Goal: Check status: Check status

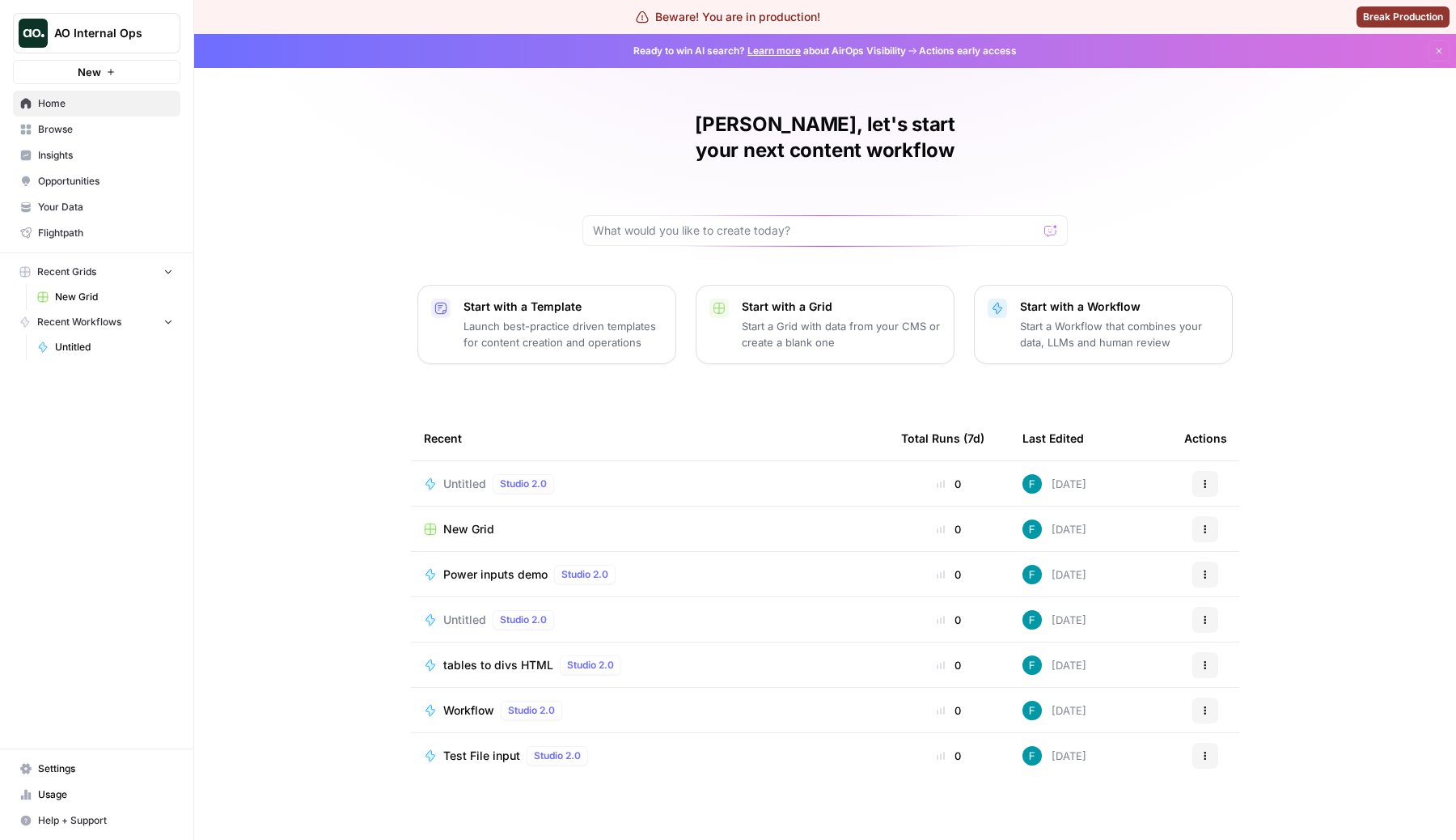
click at [124, 45] on button "AO Internal Ops" at bounding box center [97, 33] width 167 height 40
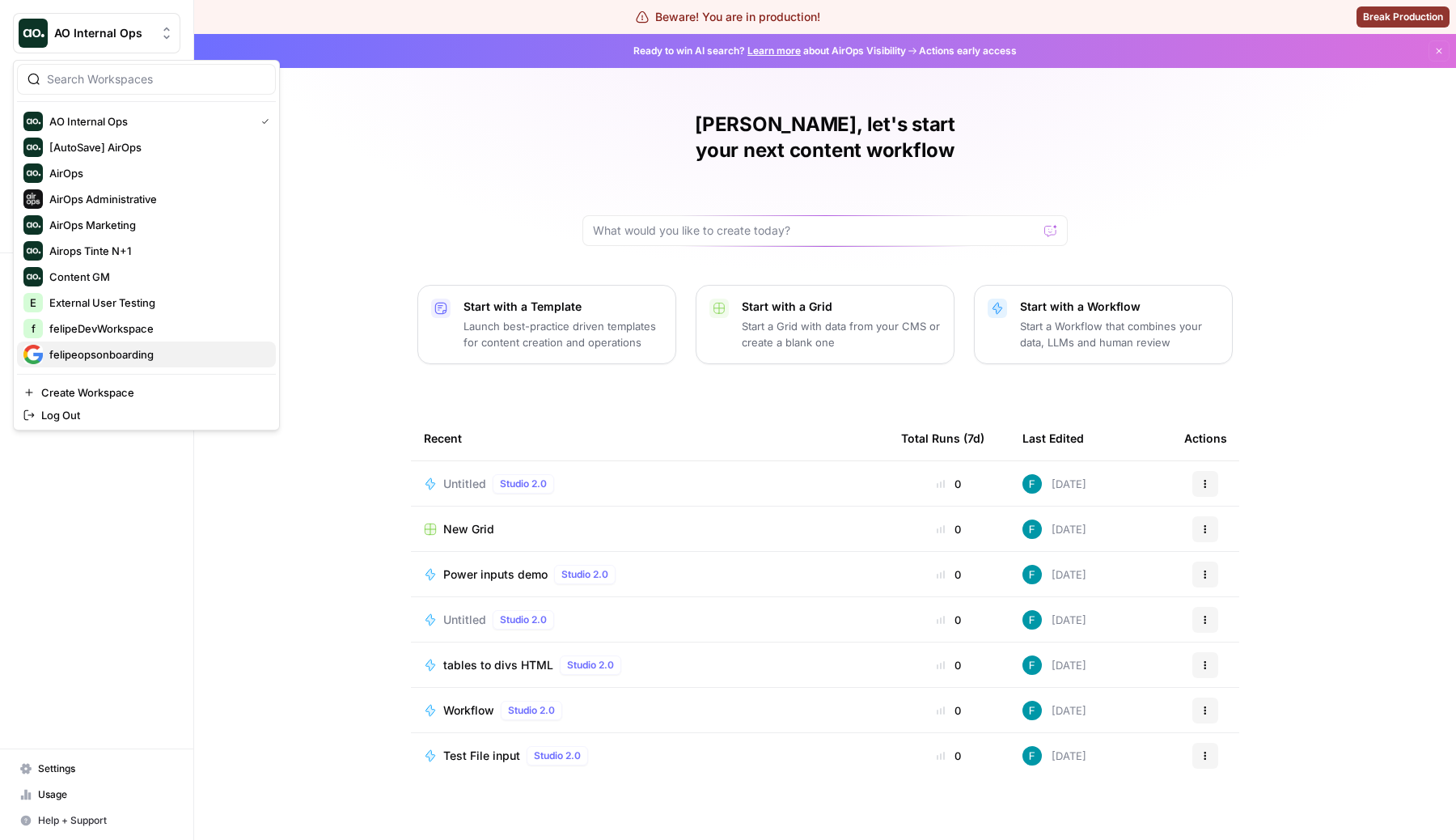
click at [174, 352] on span "felipeopsonboarding" at bounding box center [156, 355] width 214 height 16
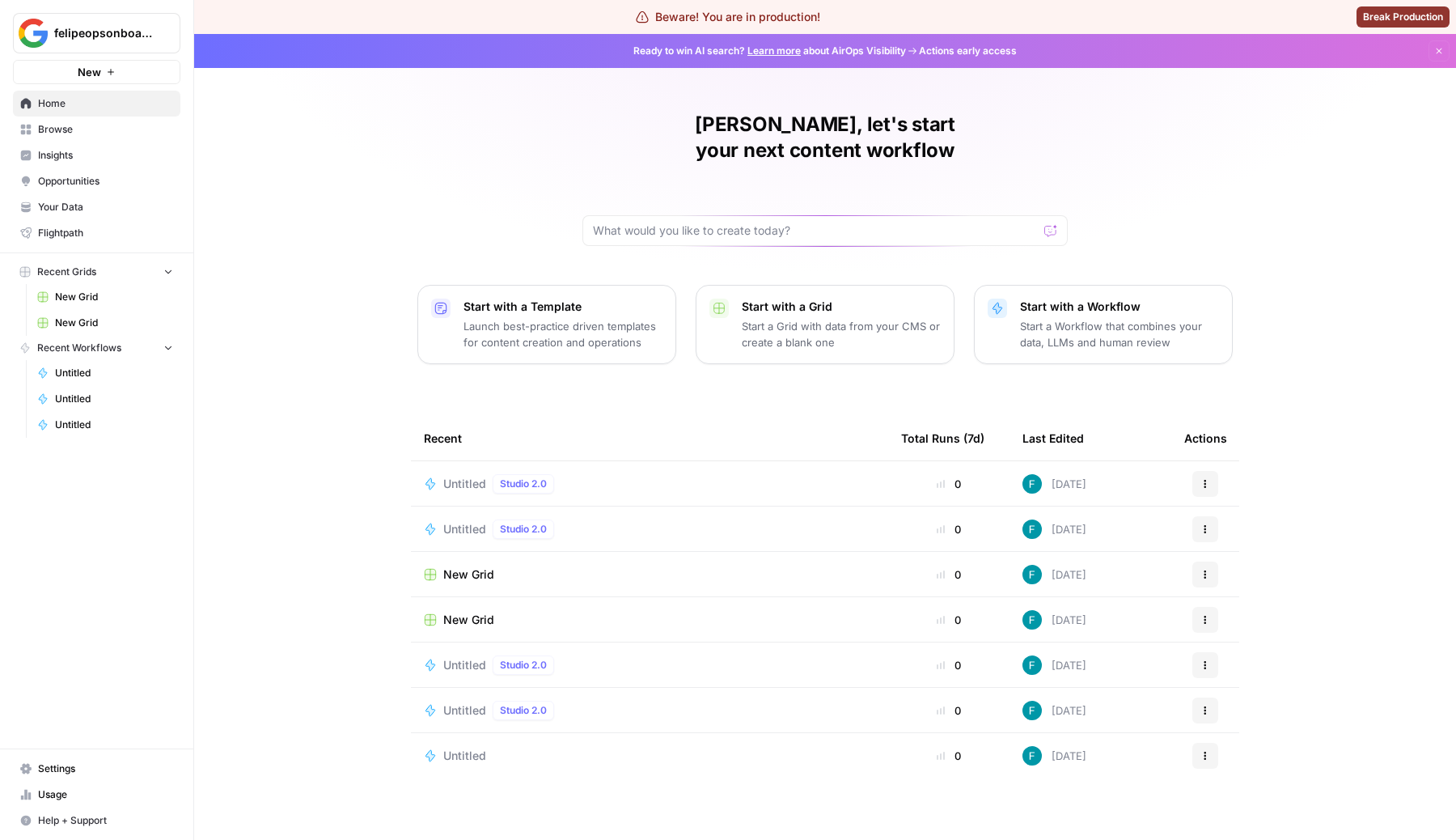
click at [86, 287] on link "New Grid" at bounding box center [105, 297] width 150 height 26
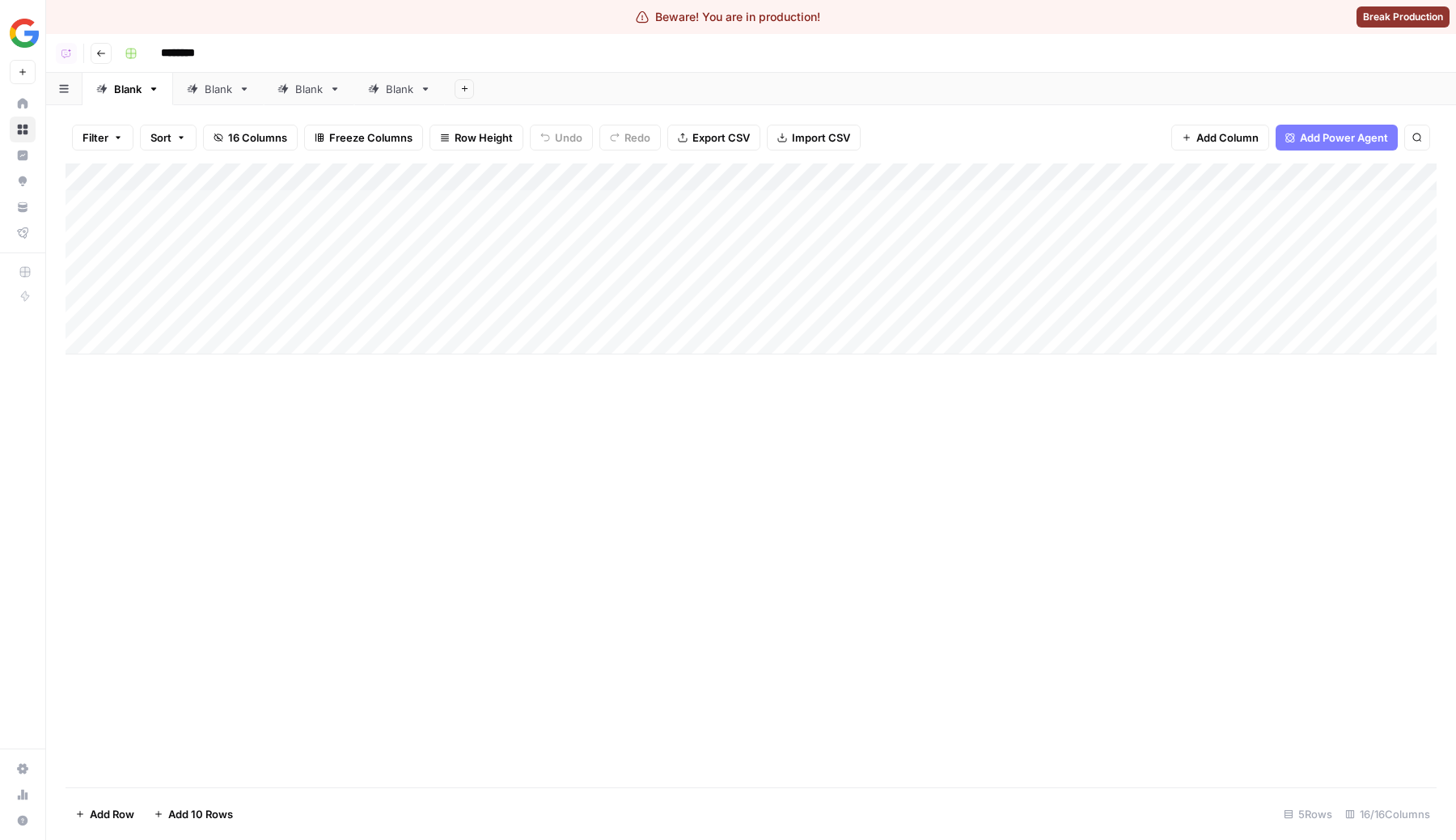
click at [95, 53] on button "Go back" at bounding box center [102, 53] width 21 height 21
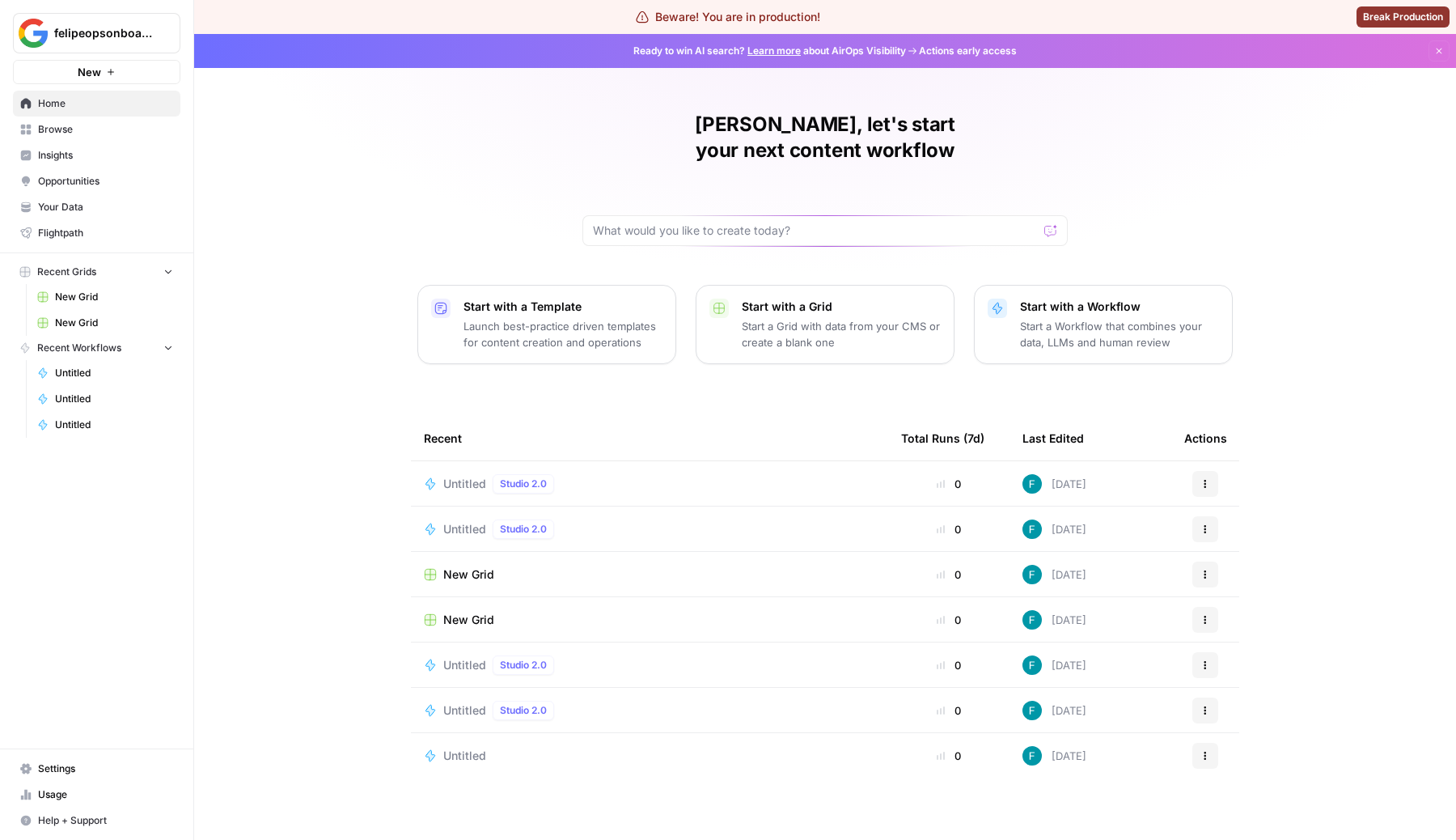
click at [484, 612] on span "New Grid" at bounding box center [468, 620] width 51 height 16
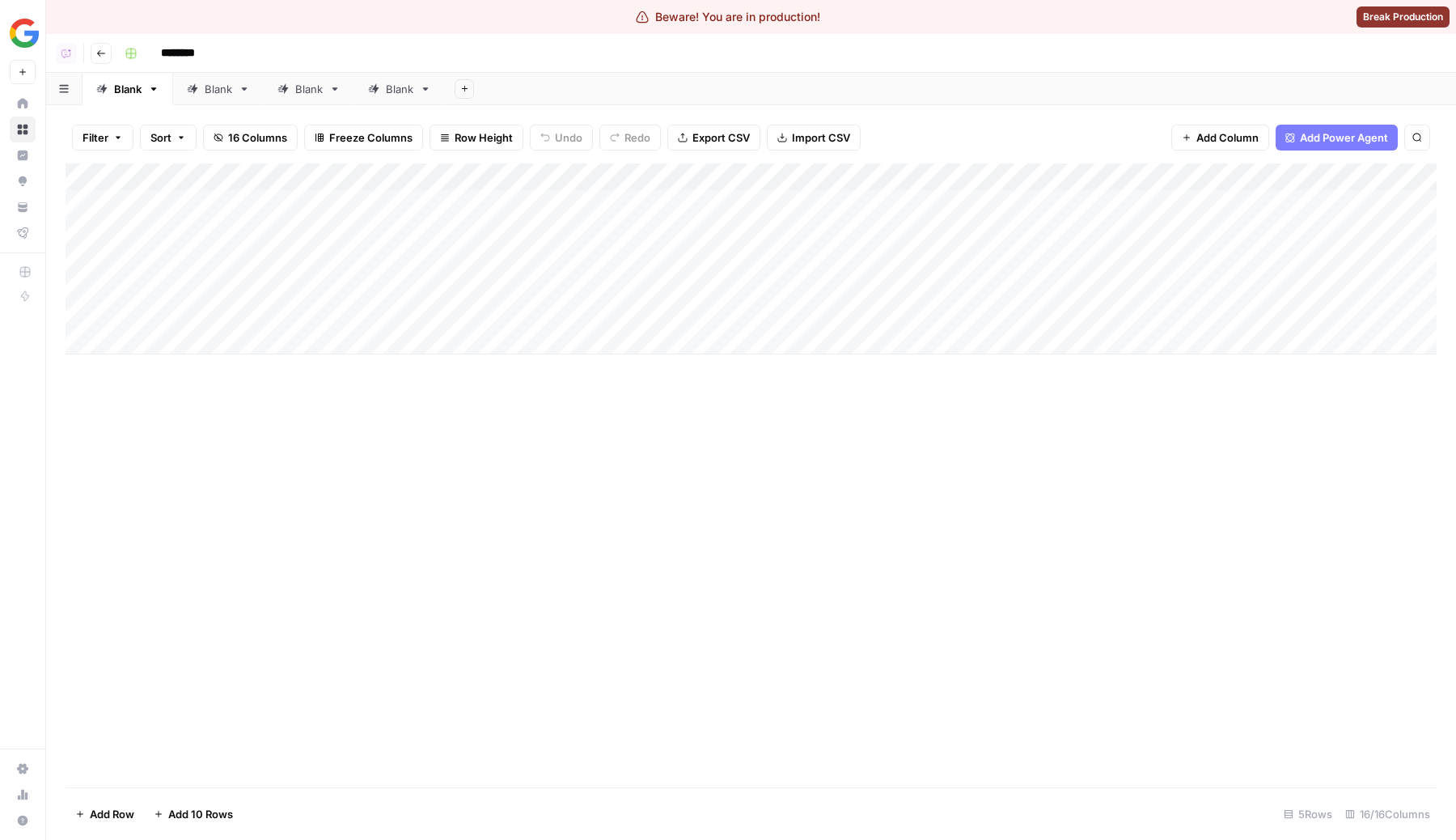
click at [109, 57] on button "Go back" at bounding box center [102, 53] width 21 height 21
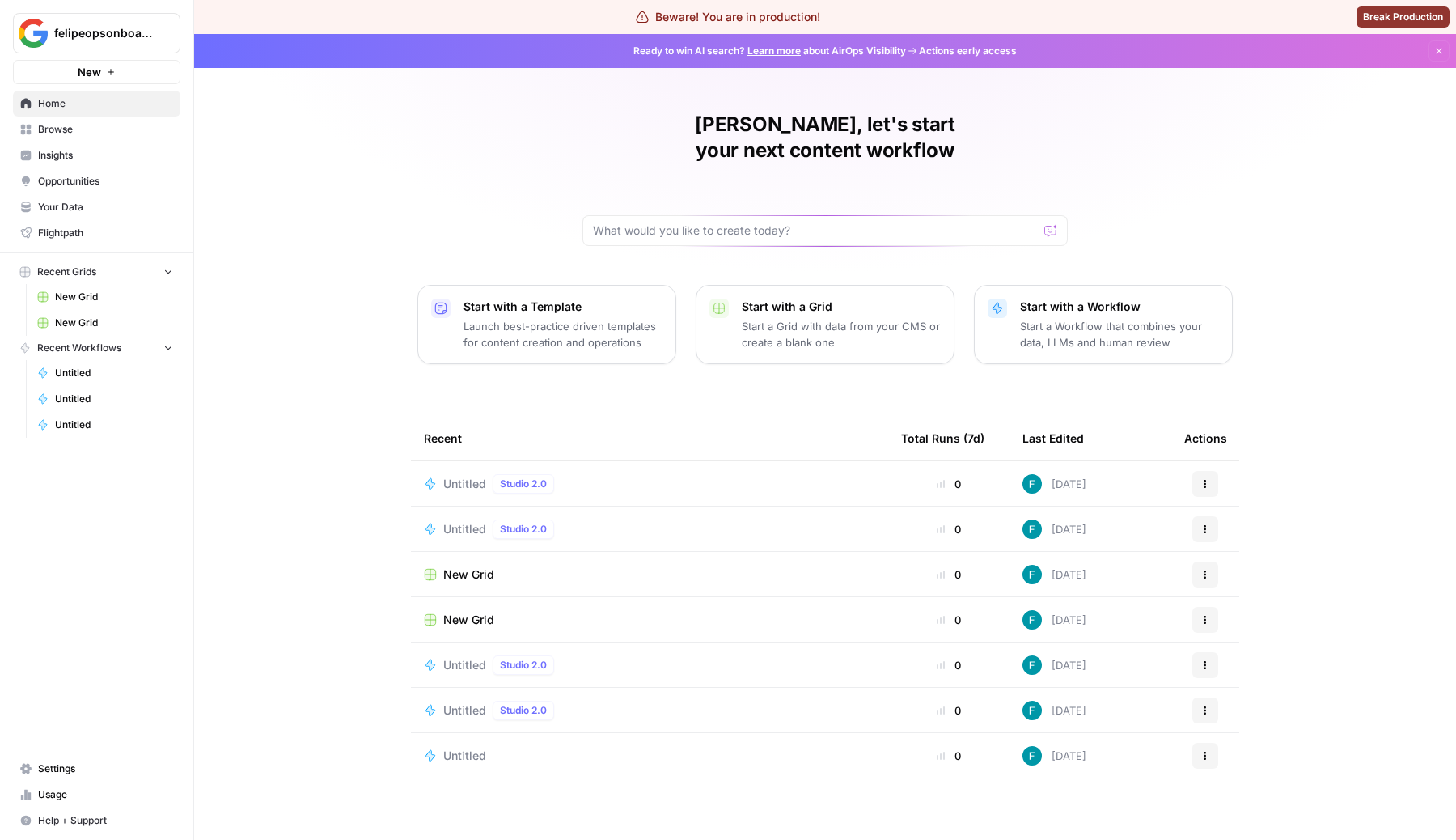
click at [76, 134] on span "Browse" at bounding box center [106, 129] width 135 height 14
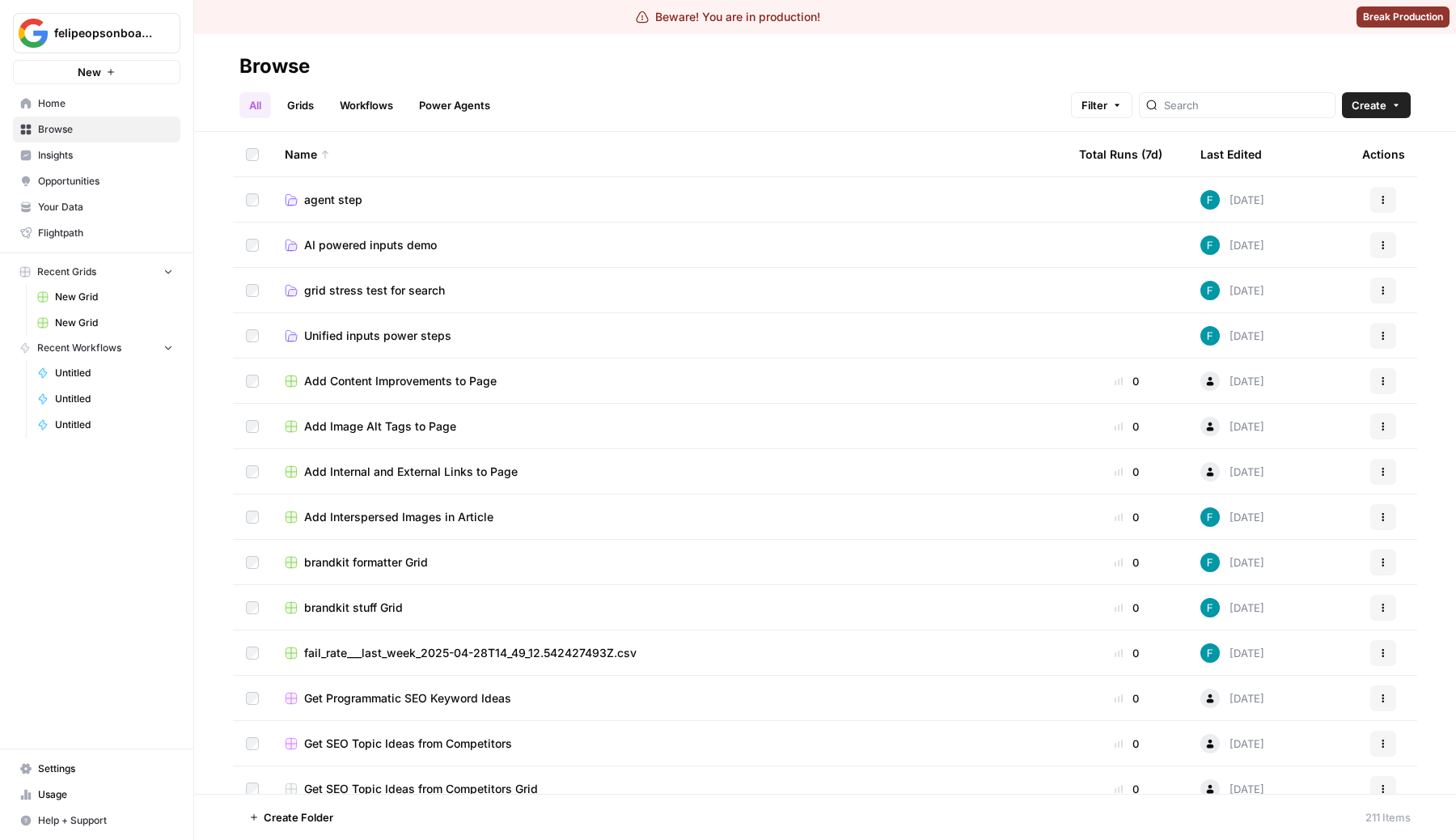
click at [1135, 141] on div "Total Runs (7d)" at bounding box center [1121, 154] width 84 height 45
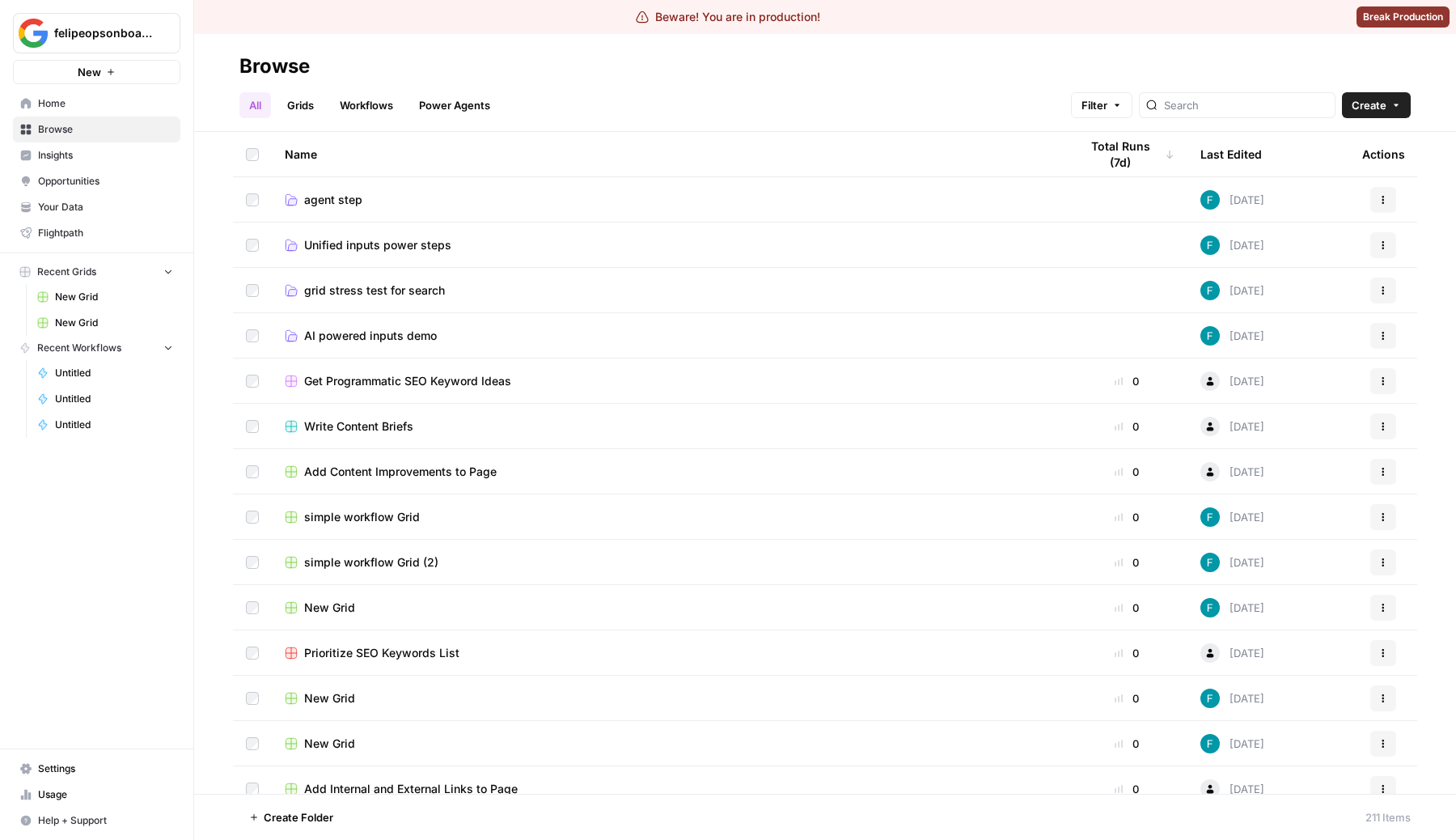
click at [1135, 141] on div "Total Runs (7d)" at bounding box center [1127, 154] width 95 height 45
click at [283, 102] on link "Grids" at bounding box center [301, 105] width 46 height 26
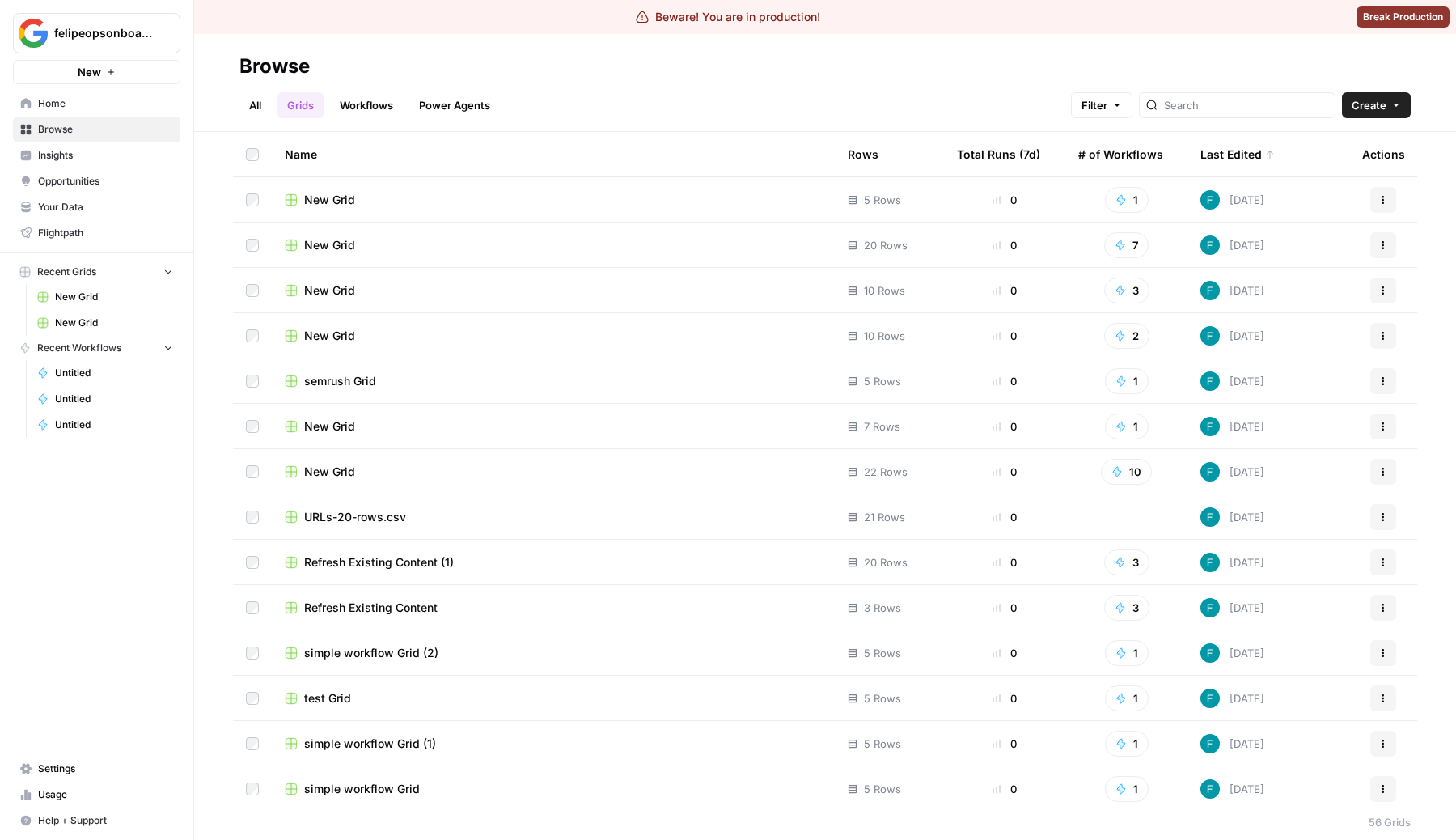
click at [499, 171] on div "Name" at bounding box center [553, 154] width 537 height 45
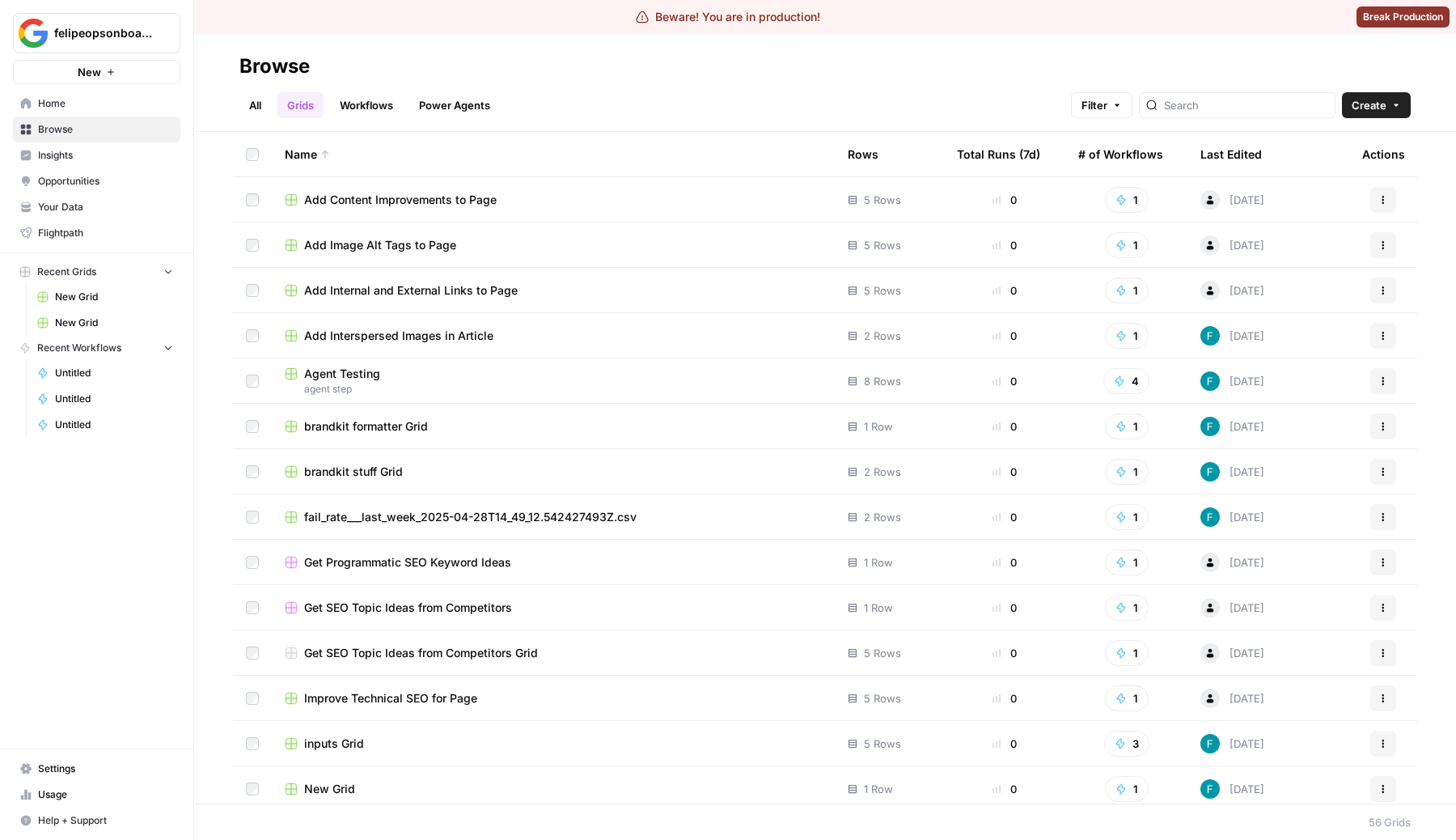
click at [509, 197] on div "Add Content Improvements to Page" at bounding box center [553, 200] width 537 height 16
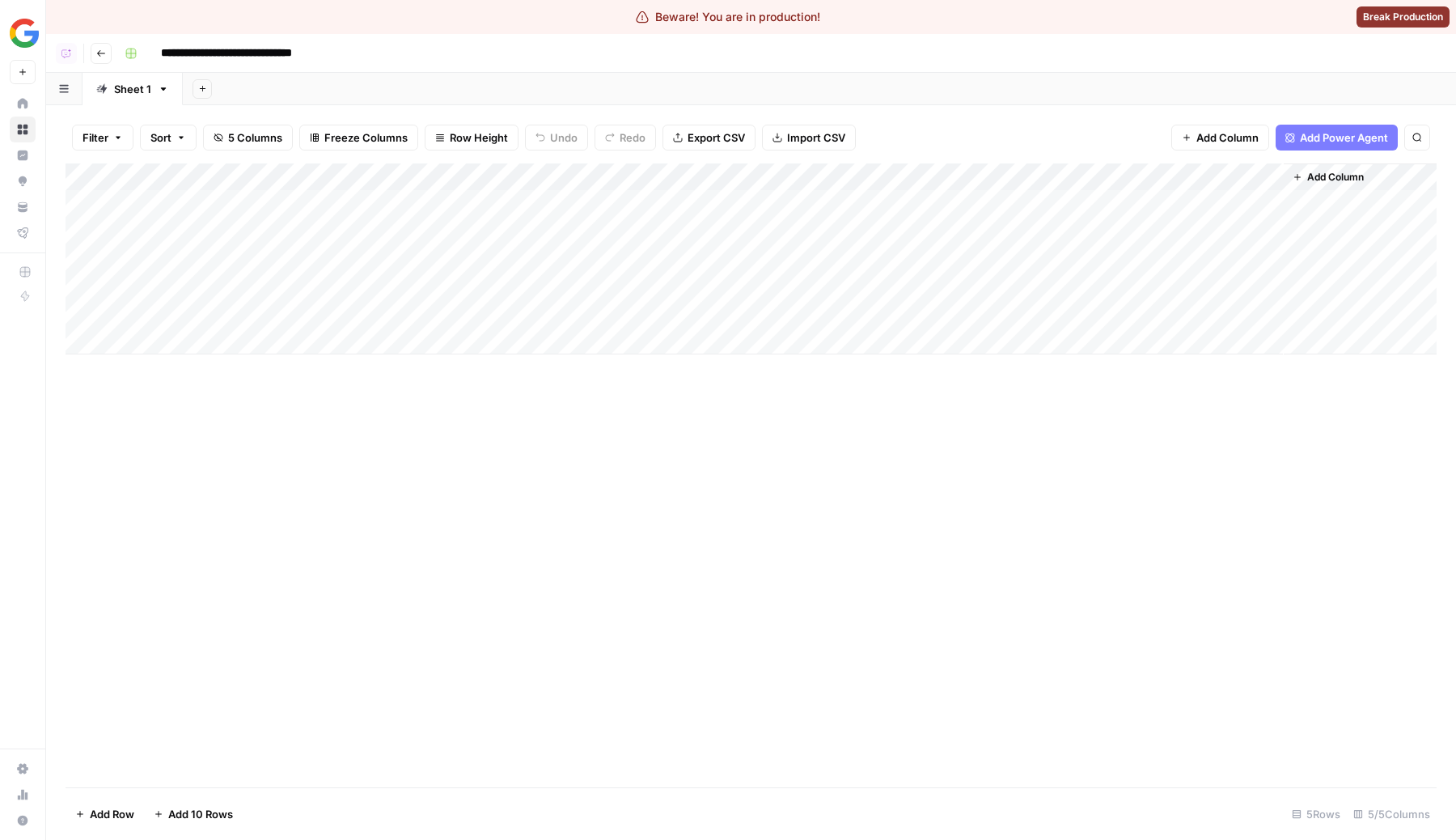
click at [103, 47] on button "Go back" at bounding box center [102, 53] width 21 height 21
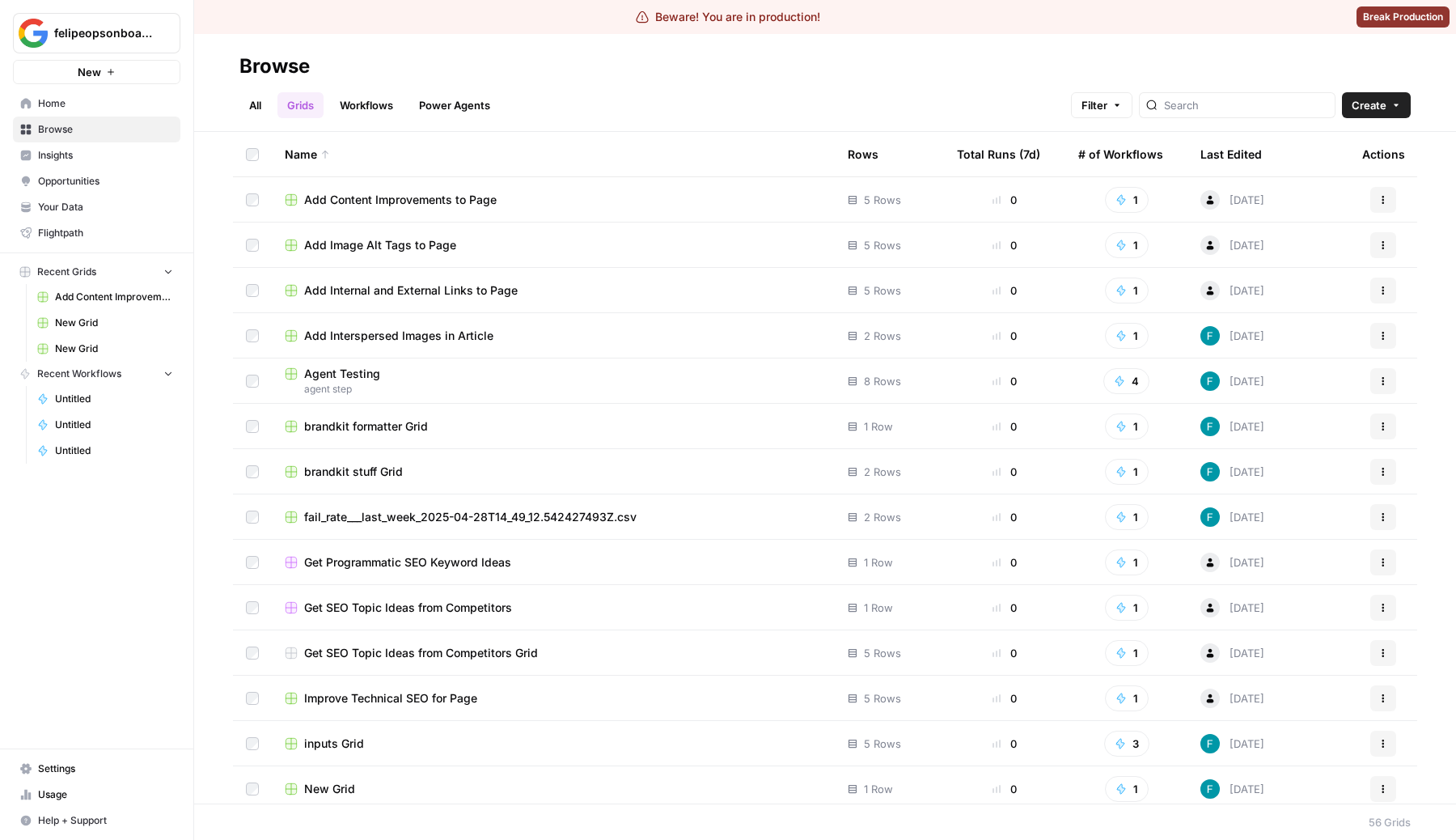
click at [1141, 157] on div "# of Workflows" at bounding box center [1120, 154] width 85 height 45
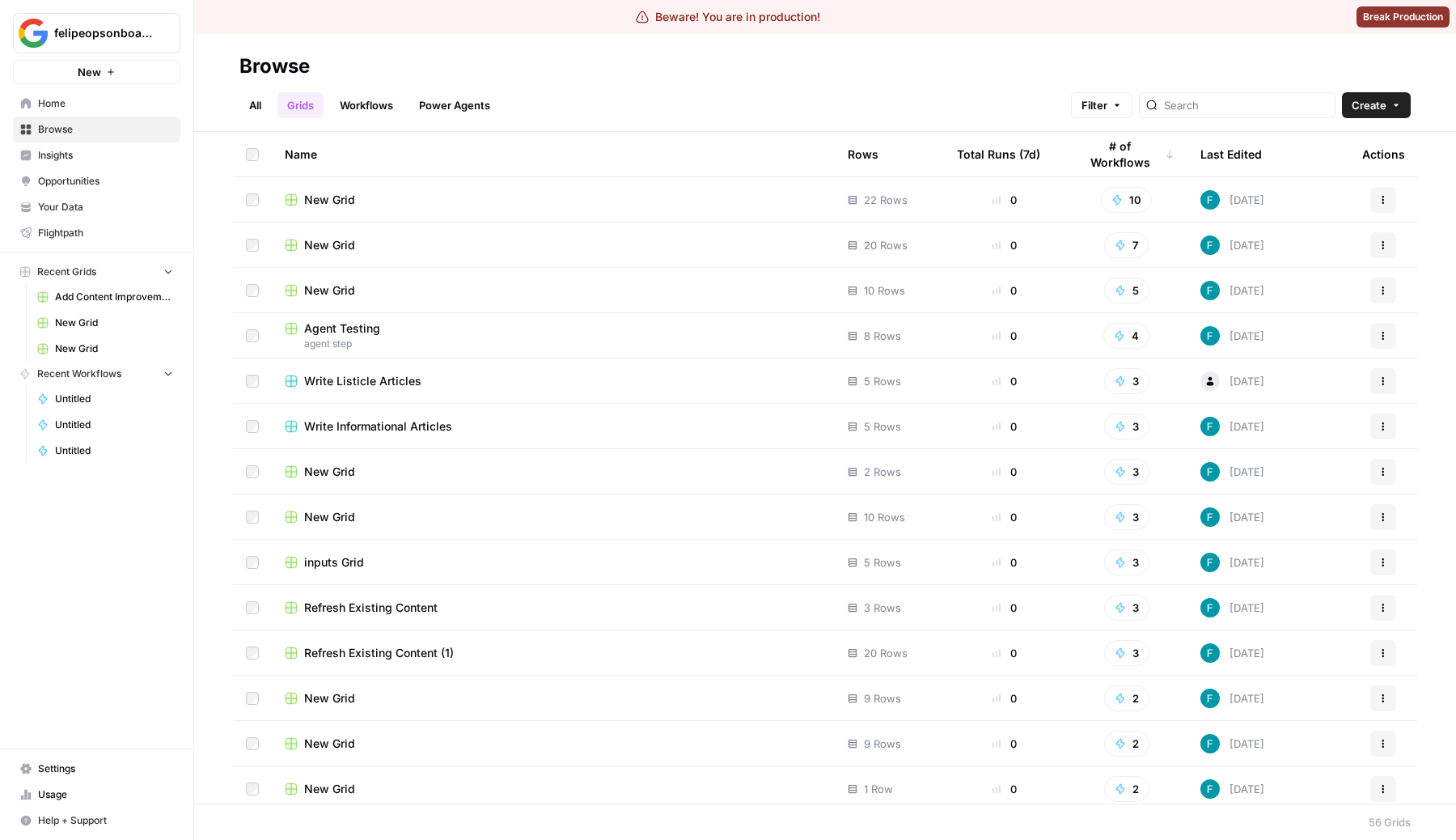
click at [982, 139] on div "Total Runs (7d)" at bounding box center [999, 154] width 84 height 45
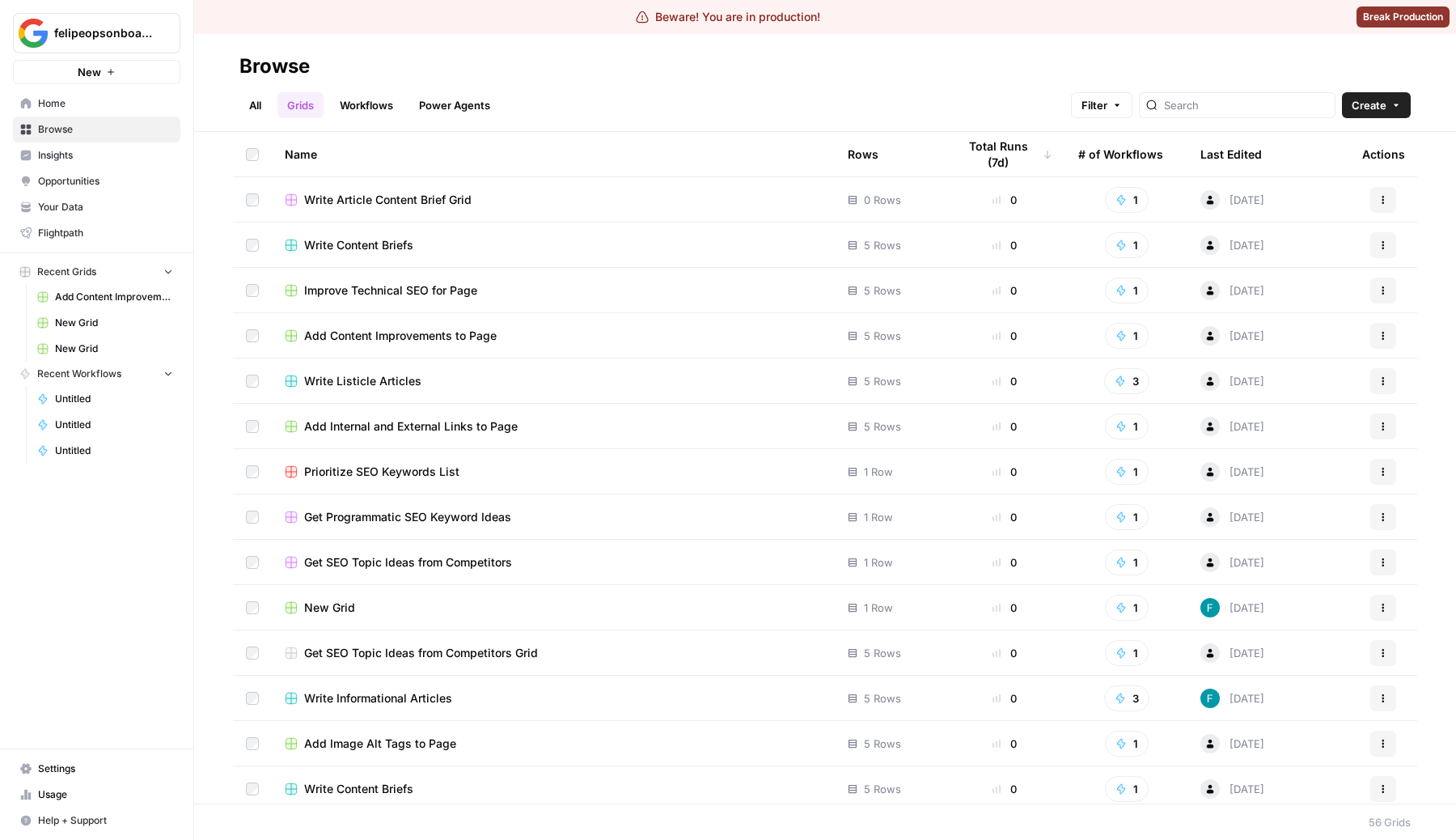
click at [992, 155] on div "Total Runs (7d)" at bounding box center [1005, 154] width 95 height 45
click at [61, 102] on span "Home" at bounding box center [106, 103] width 135 height 14
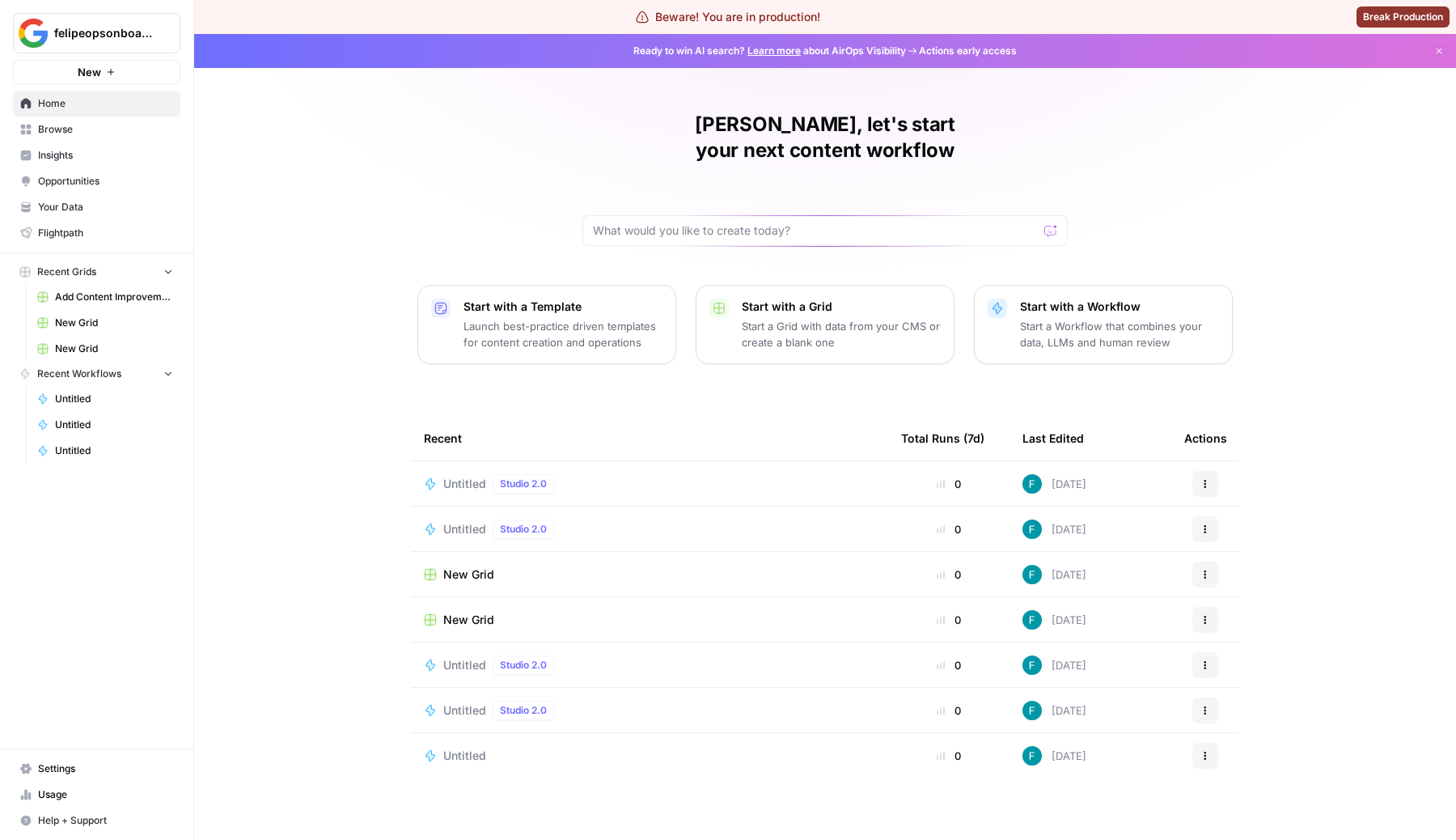
click at [447, 467] on td "Untitled Studio 2.0" at bounding box center [649, 484] width 477 height 45
click at [457, 476] on span "Untitled" at bounding box center [465, 484] width 43 height 16
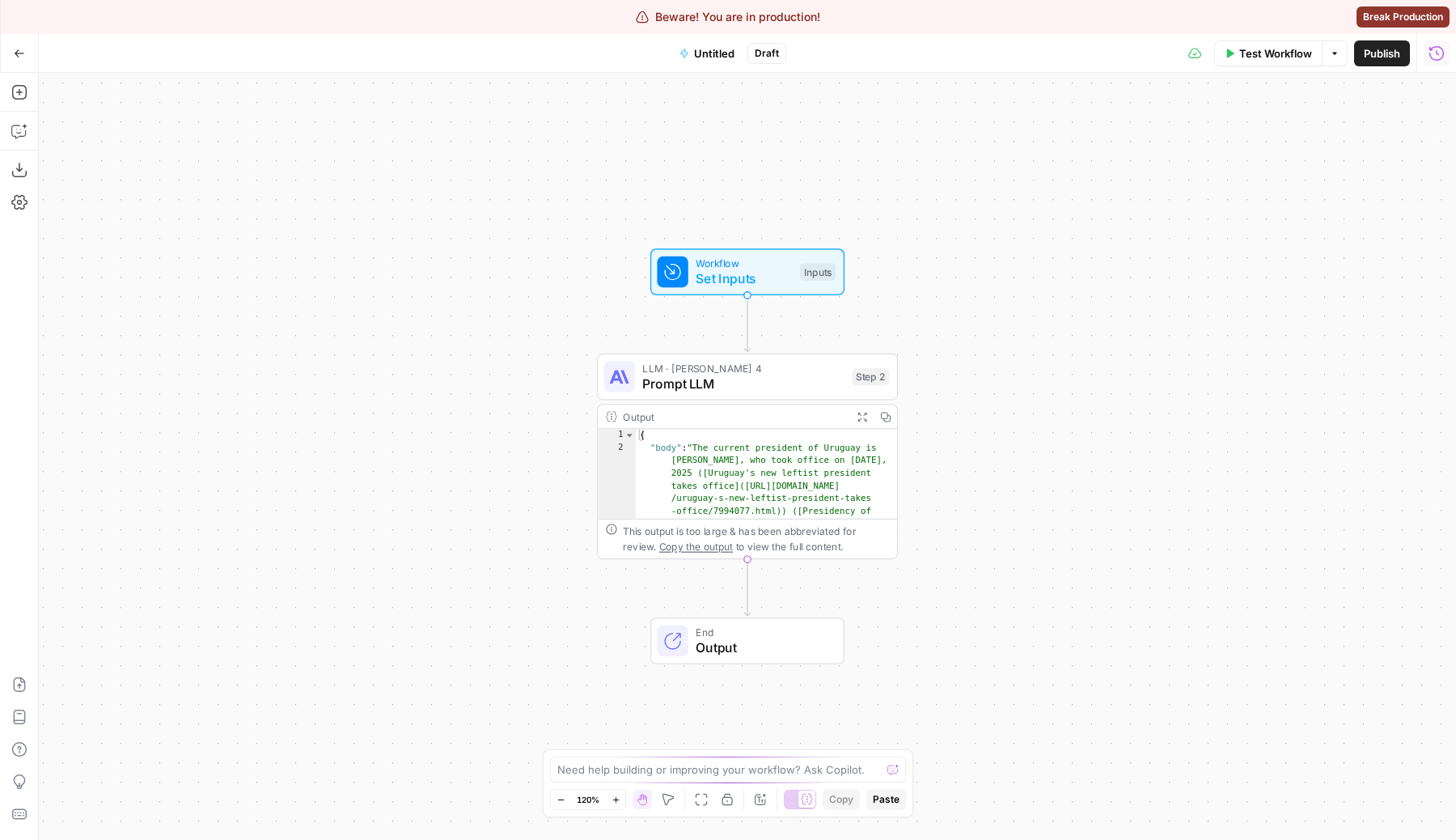
click at [1435, 50] on icon "button" at bounding box center [1436, 53] width 16 height 16
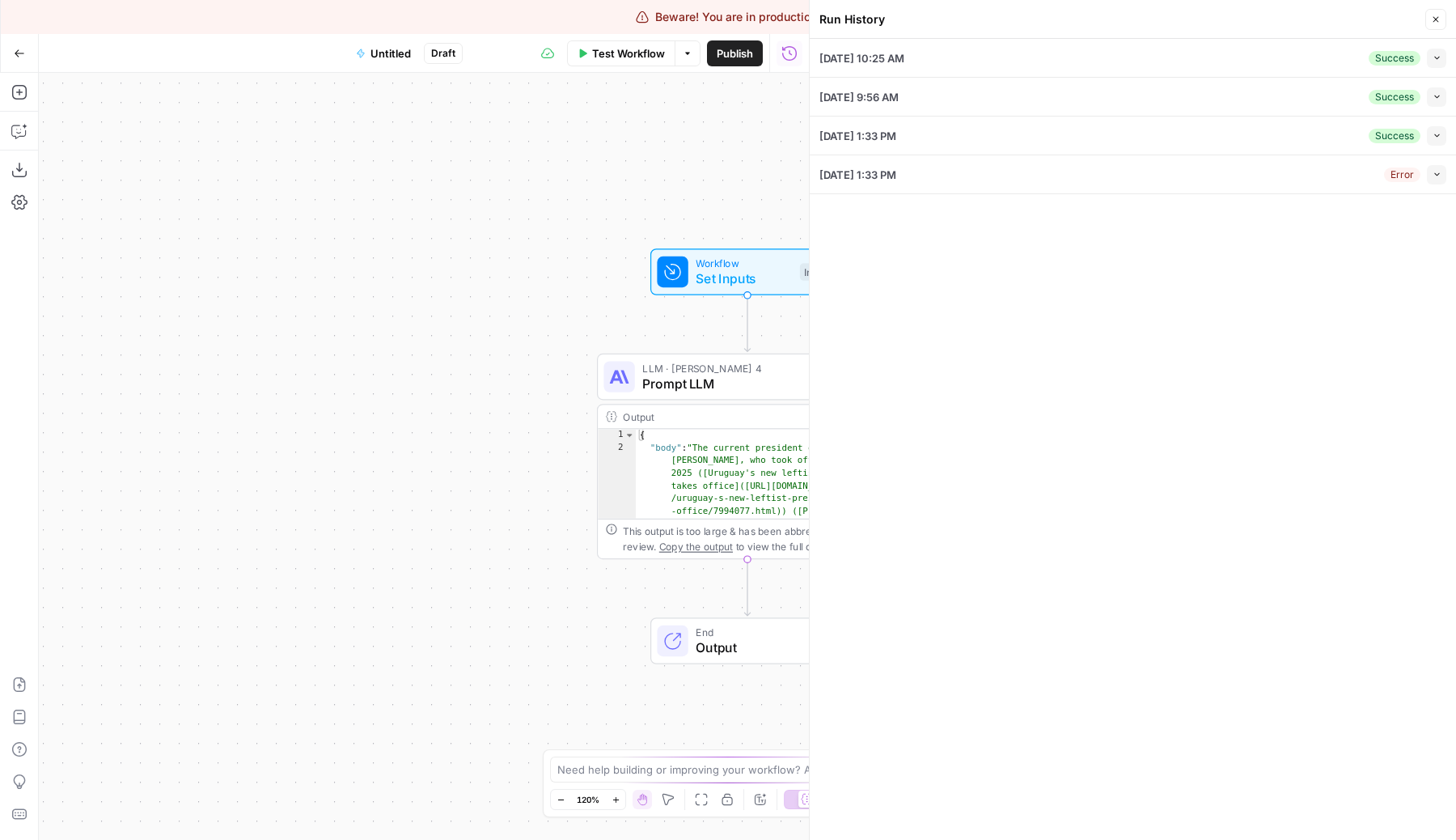
click at [1162, 68] on div "[DATE] 10:25 AM Success Collapse" at bounding box center [1133, 58] width 627 height 38
click at [1428, 57] on button "Collapse" at bounding box center [1436, 59] width 20 height 20
type input "Seis [PERSON_NAME]"
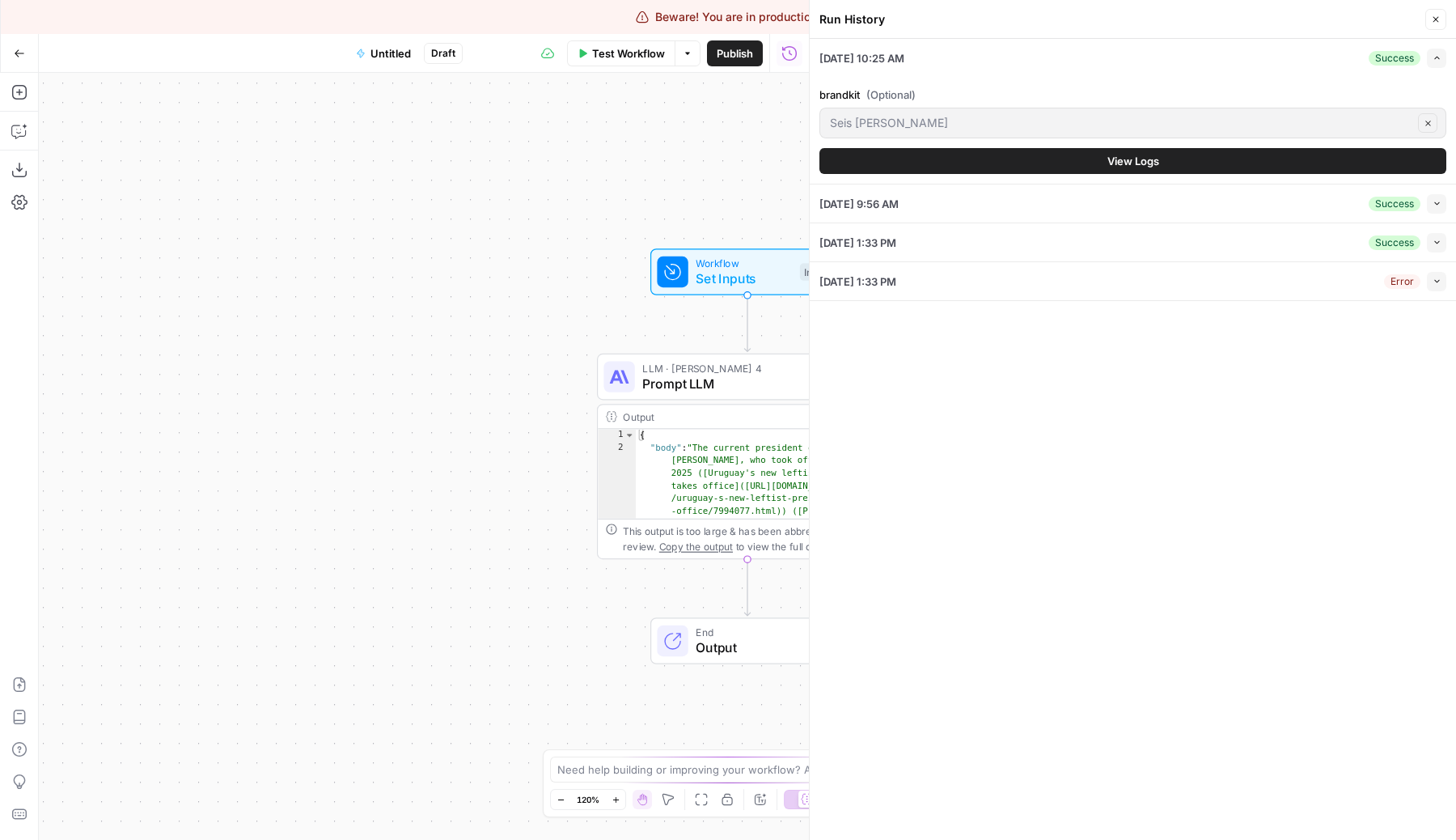
click at [1168, 162] on button "View Logs" at bounding box center [1133, 160] width 627 height 26
